Goal: Use online tool/utility

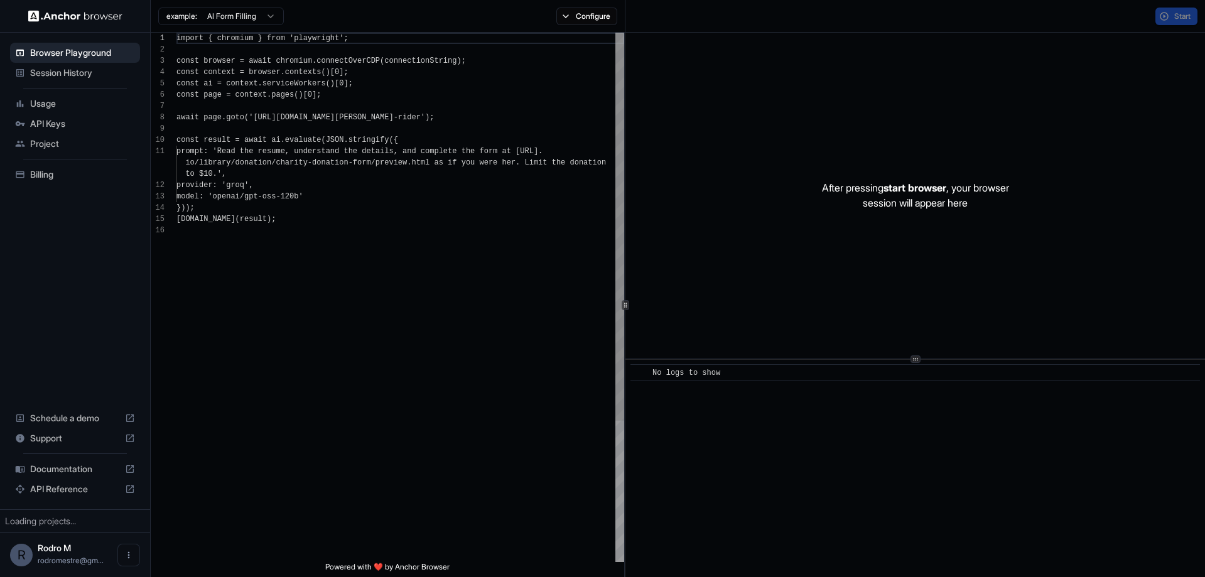
scroll to position [113, 0]
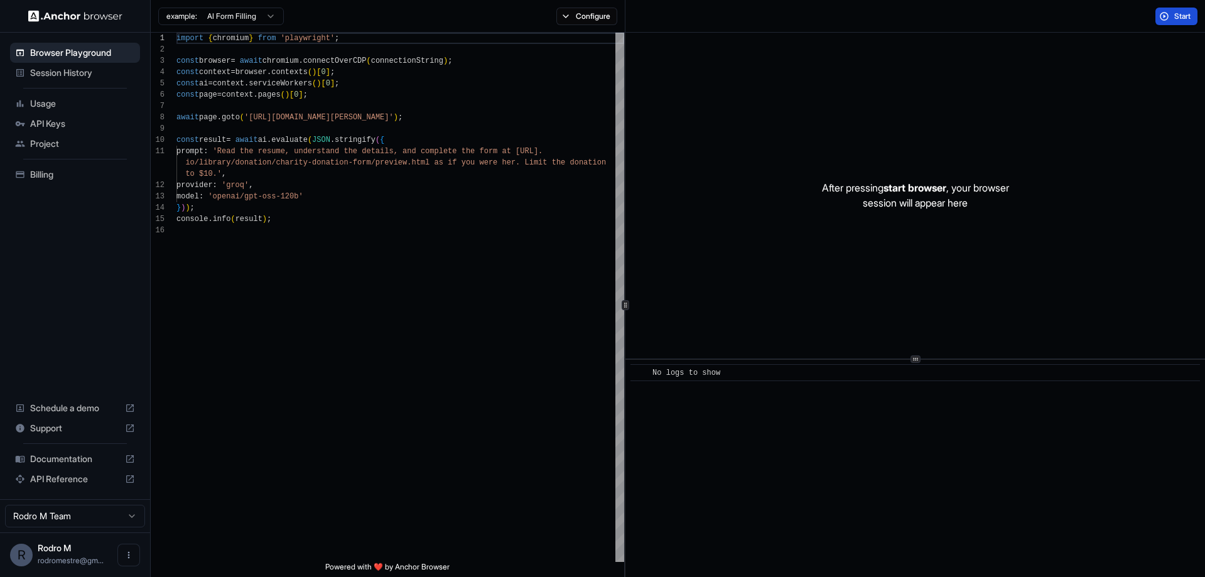
click at [1169, 13] on button "Start" at bounding box center [1176, 17] width 42 height 18
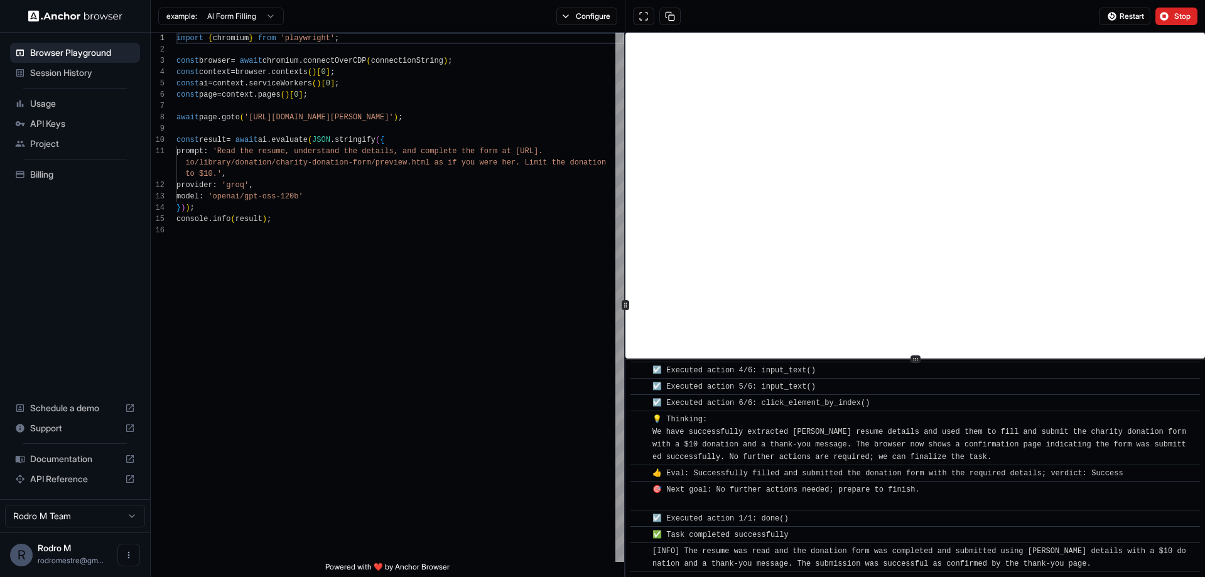
scroll to position [535, 0]
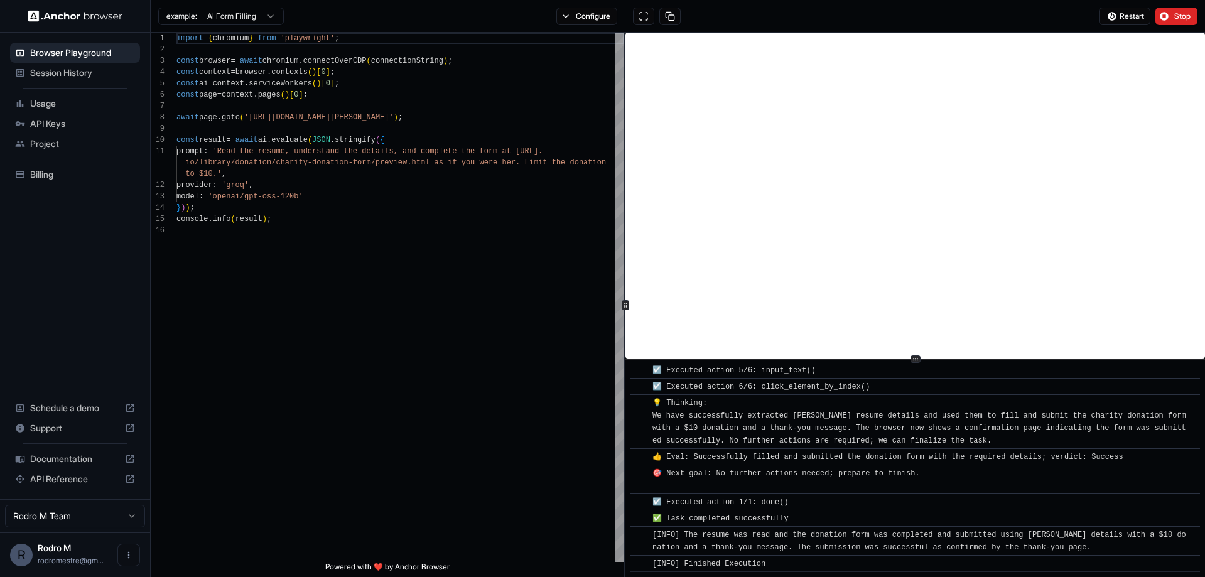
click at [65, 144] on span "Project" at bounding box center [82, 143] width 105 height 13
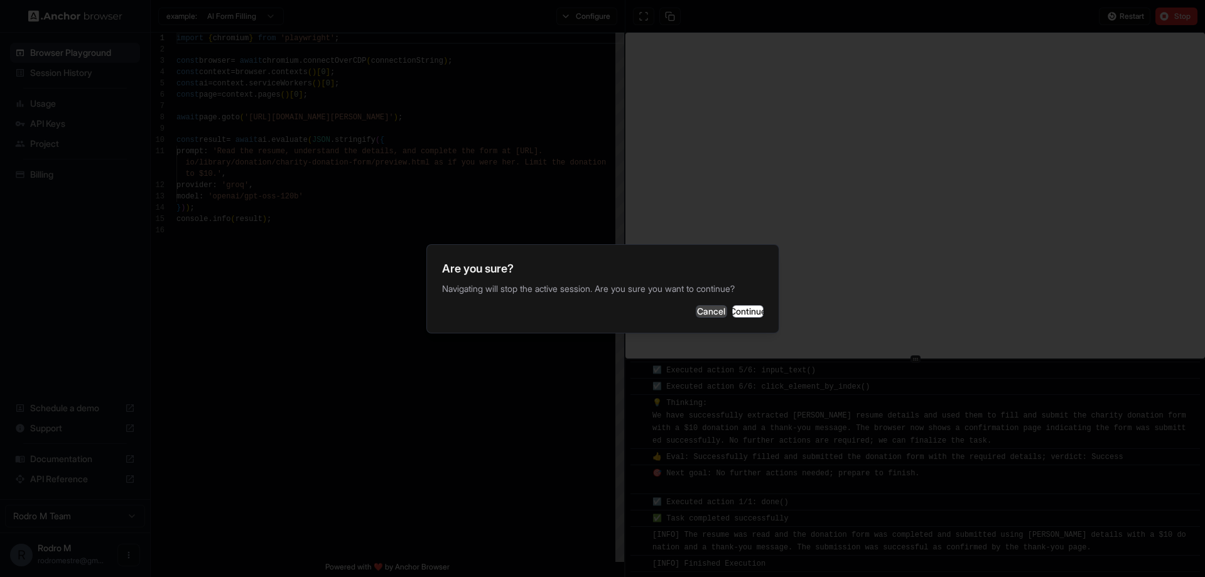
click at [696, 315] on button "Cancel" at bounding box center [711, 311] width 31 height 13
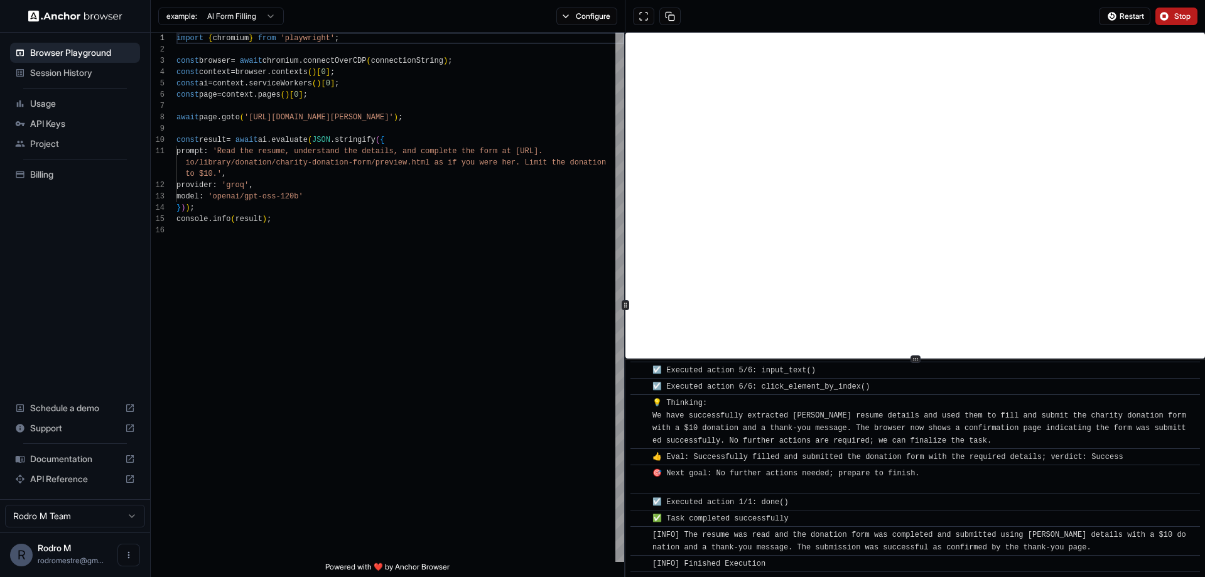
click at [1178, 16] on span "Stop" at bounding box center [1183, 16] width 18 height 10
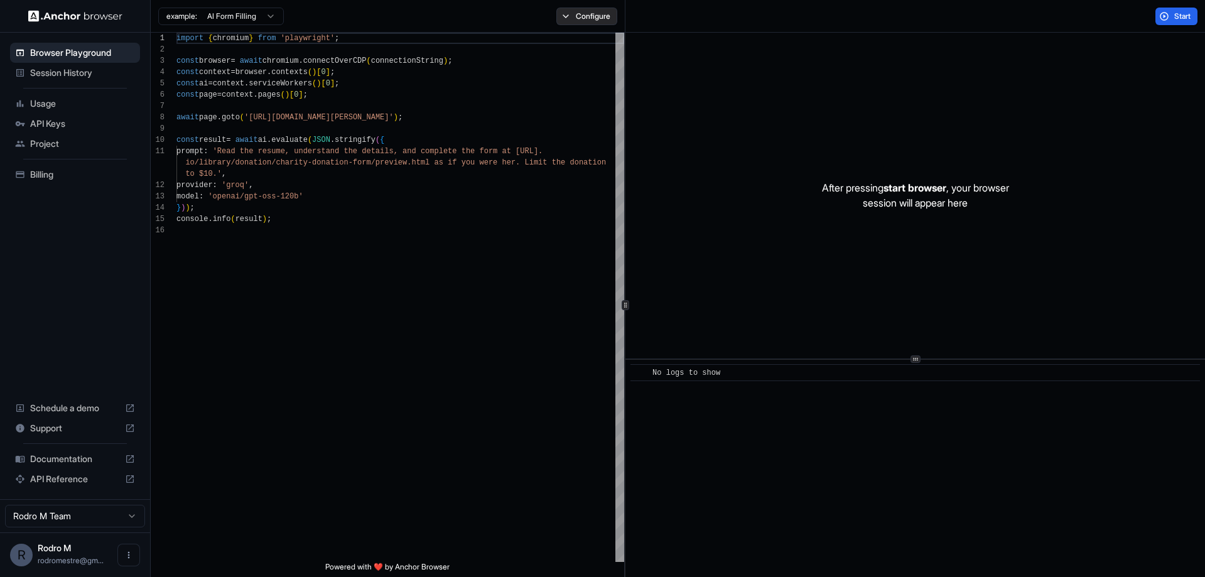
click at [593, 14] on button "Configure" at bounding box center [586, 17] width 61 height 18
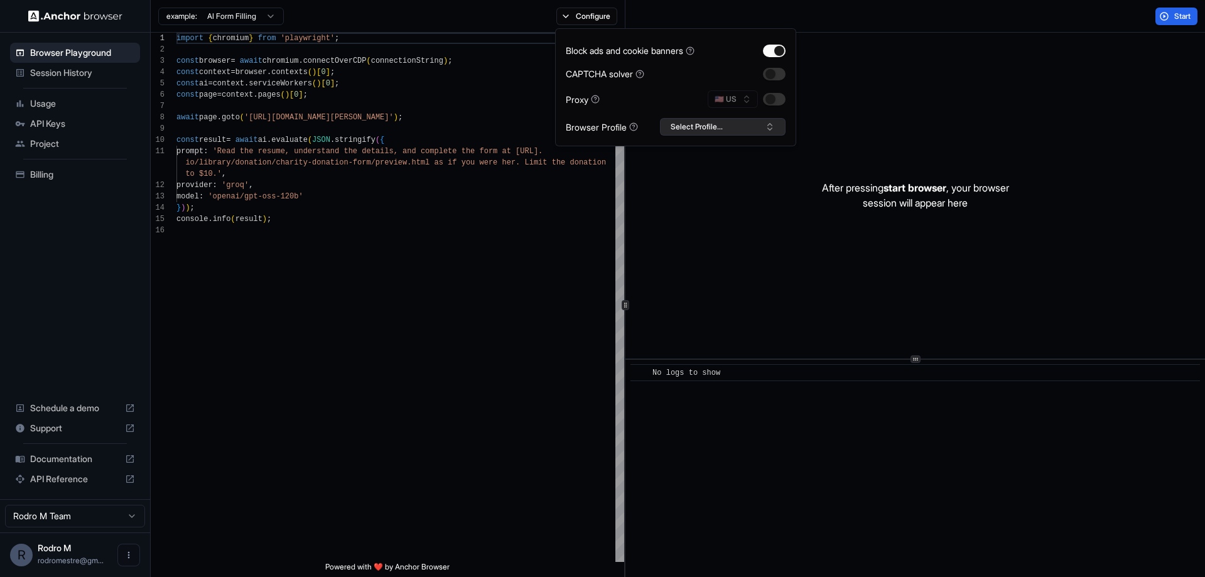
click at [730, 125] on button "Select Profile..." at bounding box center [723, 127] width 126 height 18
click at [529, 15] on div "example: AI Form Filling Configure" at bounding box center [388, 16] width 475 height 33
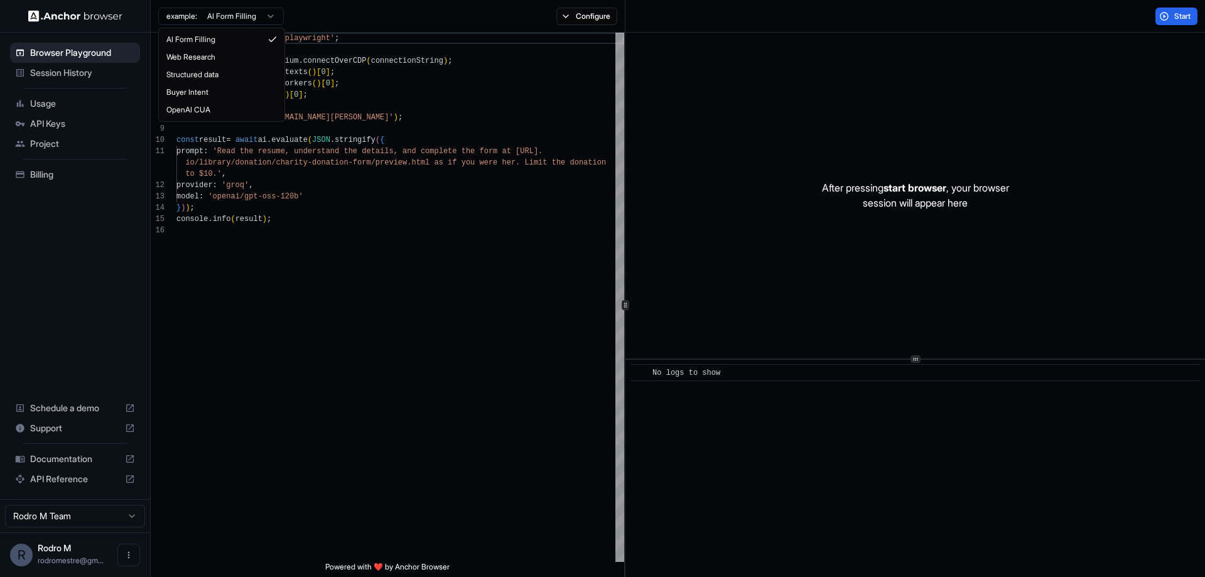
click at [261, 12] on html "Browser Playground Session History Usage API Keys Project Billing Schedule a de…" at bounding box center [602, 288] width 1205 height 577
type textarea "**********"
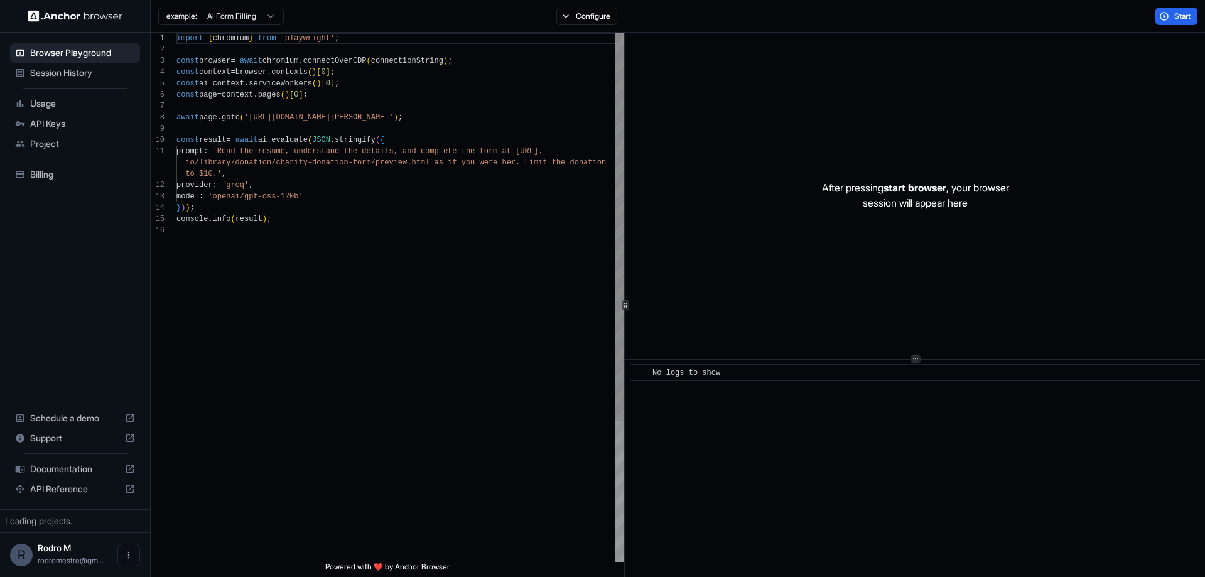
scroll to position [113, 0]
